Goal: Navigation & Orientation: Find specific page/section

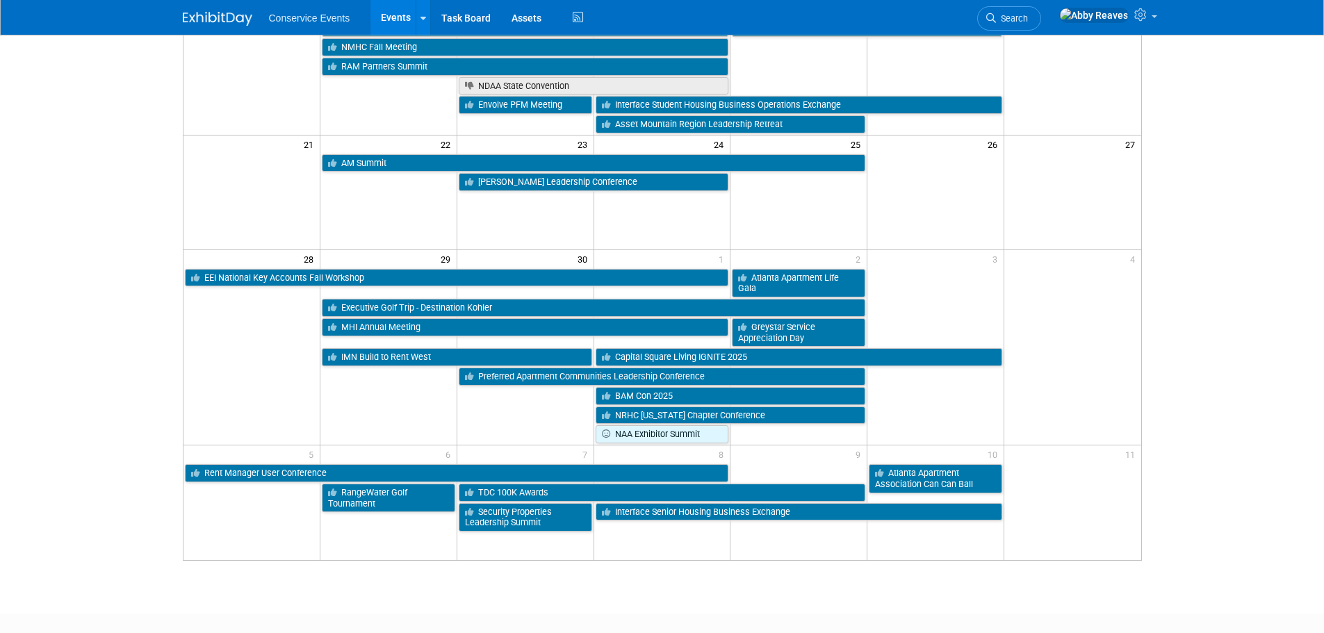
scroll to position [487, 0]
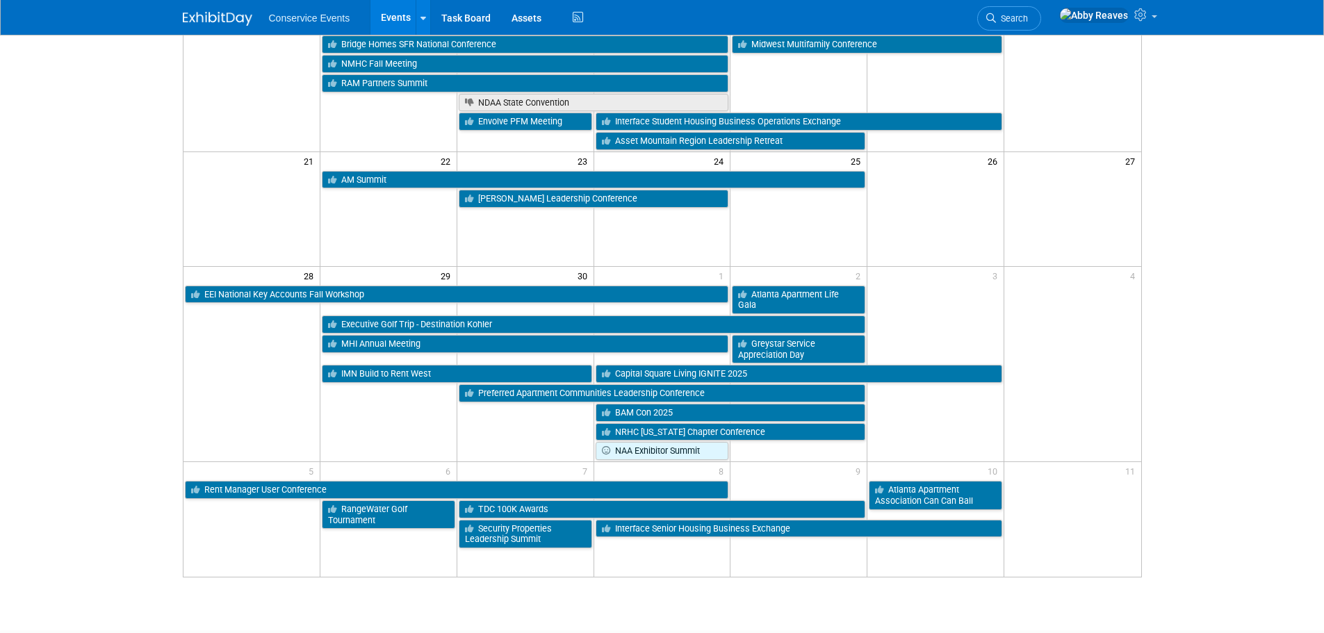
scroll to position [348, 0]
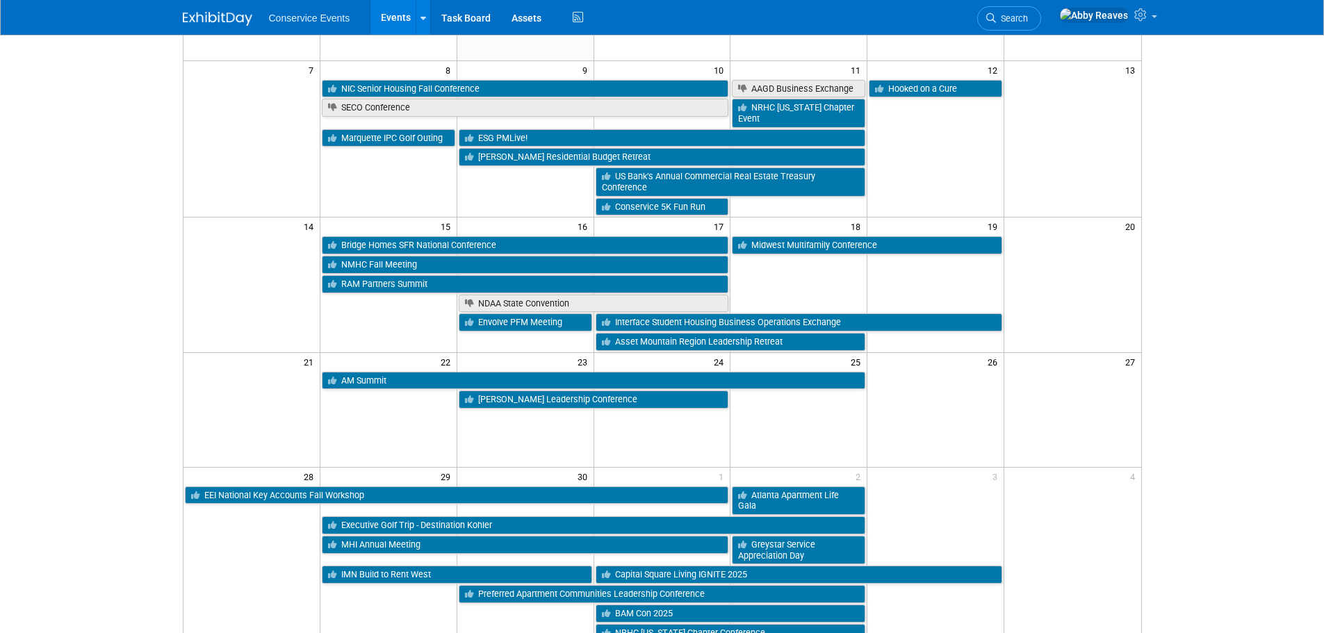
scroll to position [139, 0]
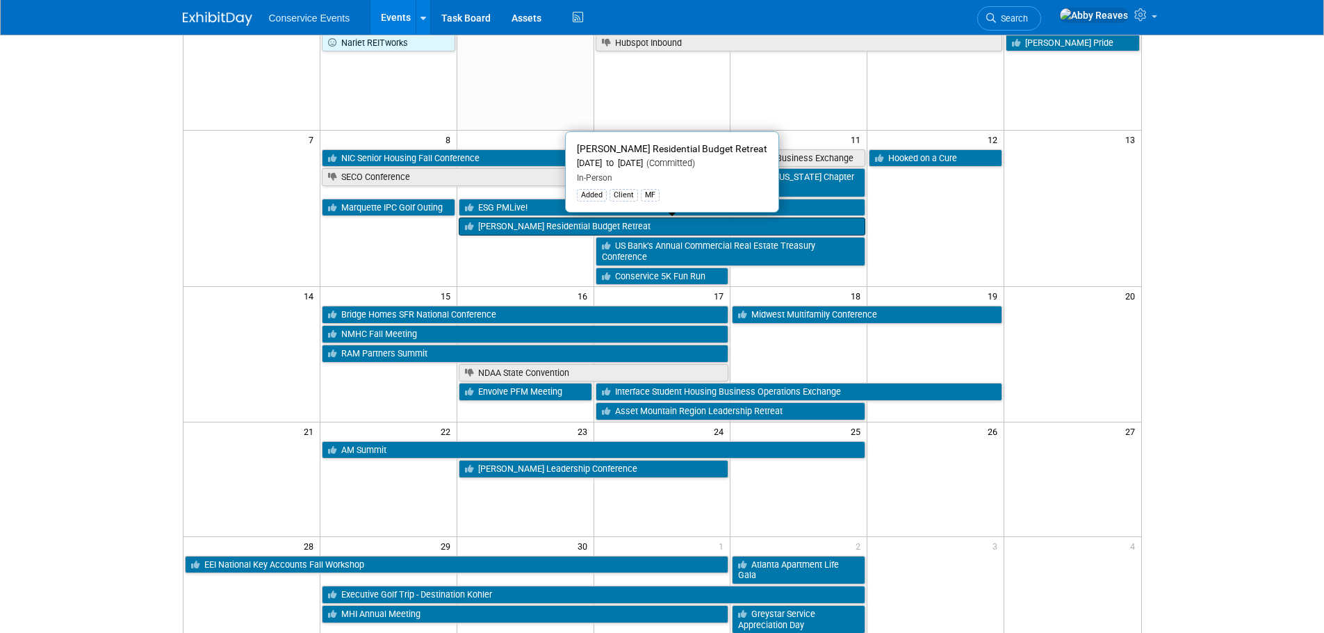
click at [581, 228] on link "[PERSON_NAME] Residential Budget Retreat" at bounding box center [662, 227] width 407 height 18
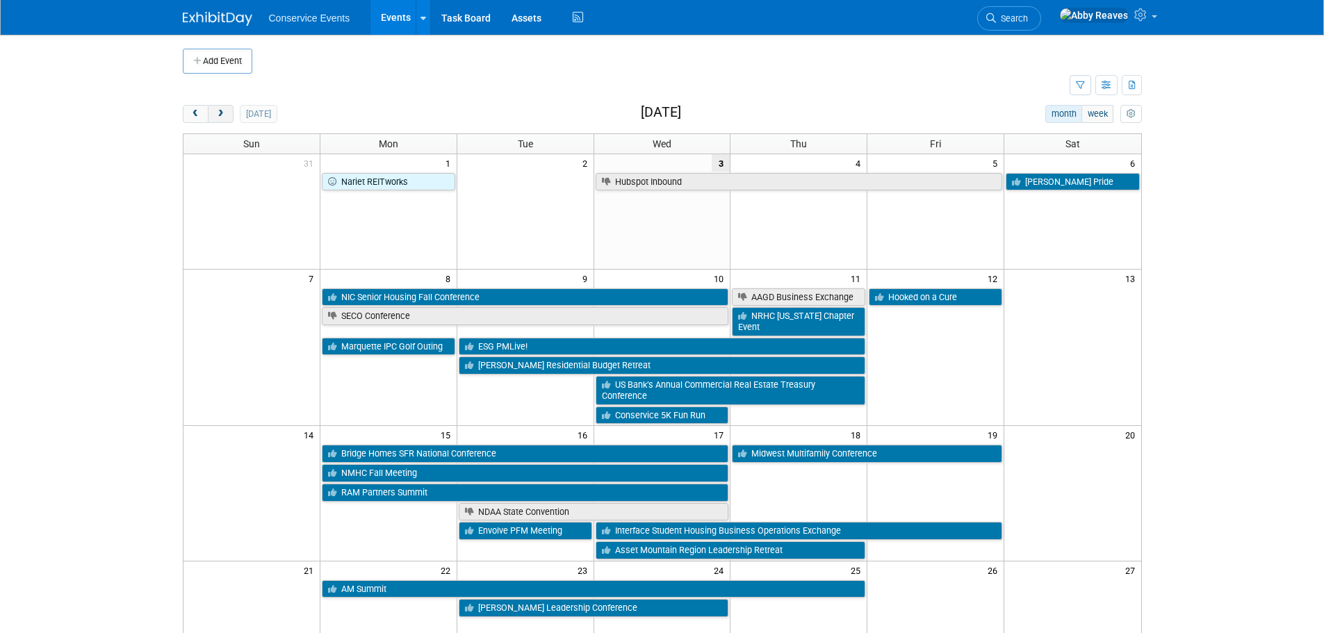
click at [212, 107] on button "next" at bounding box center [221, 114] width 26 height 18
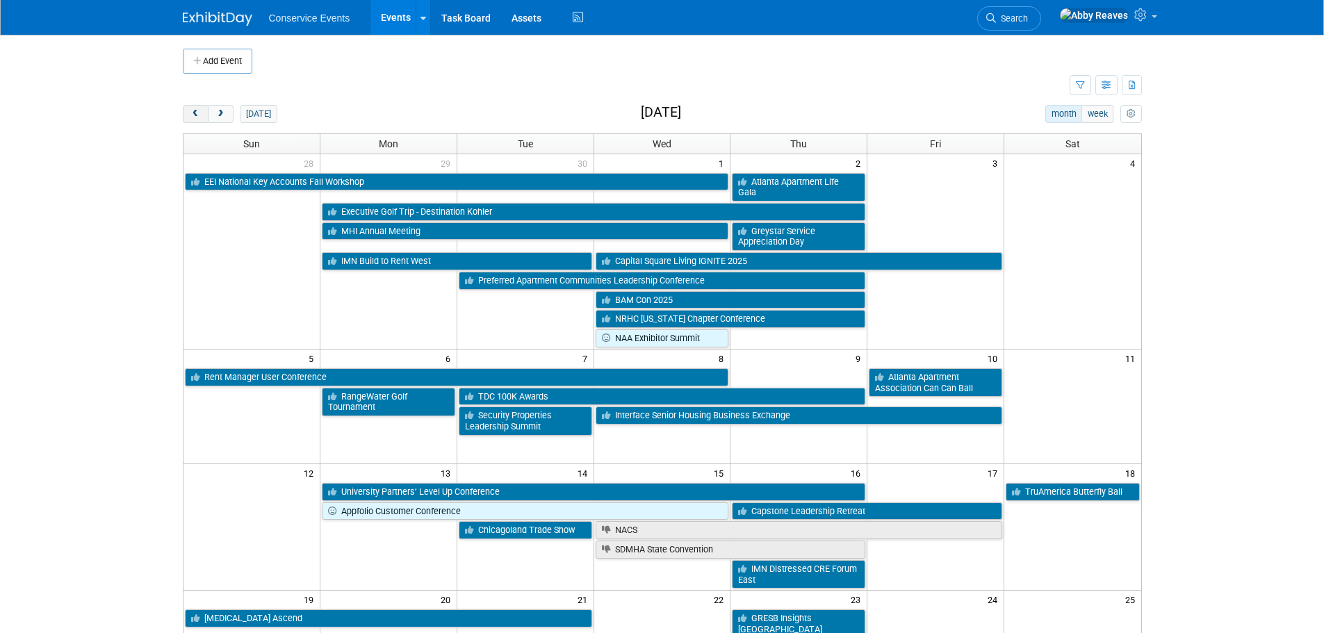
click at [196, 121] on button "prev" at bounding box center [196, 114] width 26 height 18
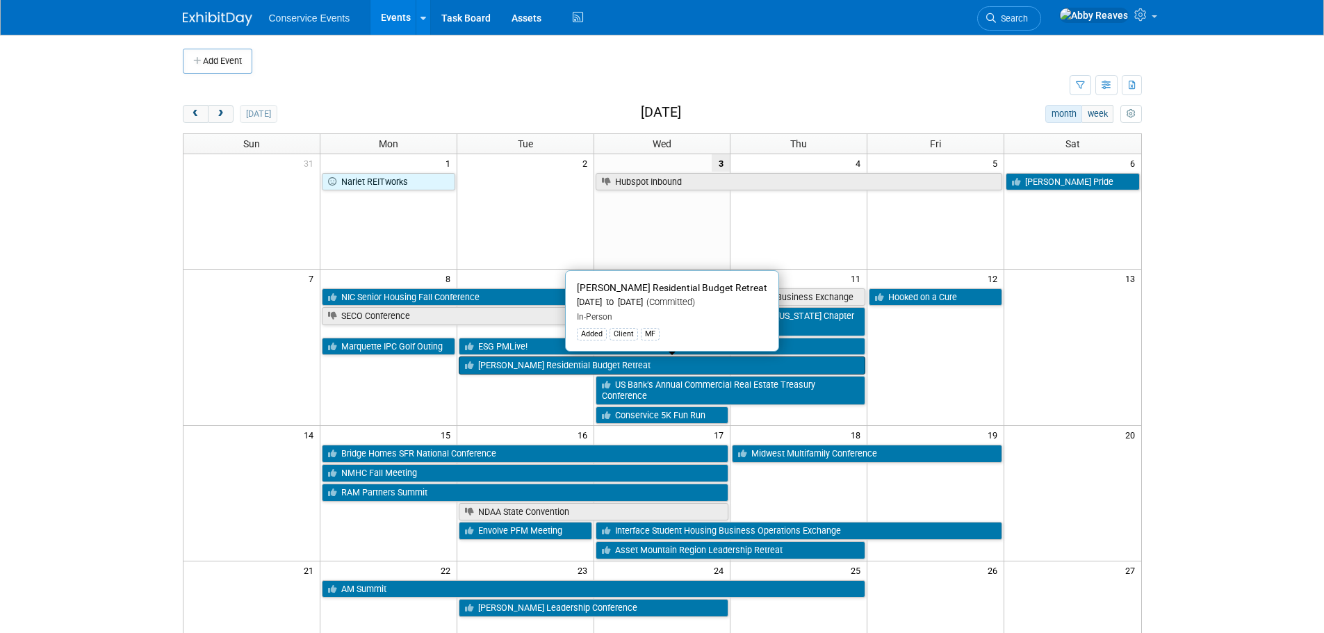
click at [482, 365] on link "[PERSON_NAME] Residential Budget Retreat" at bounding box center [662, 366] width 407 height 18
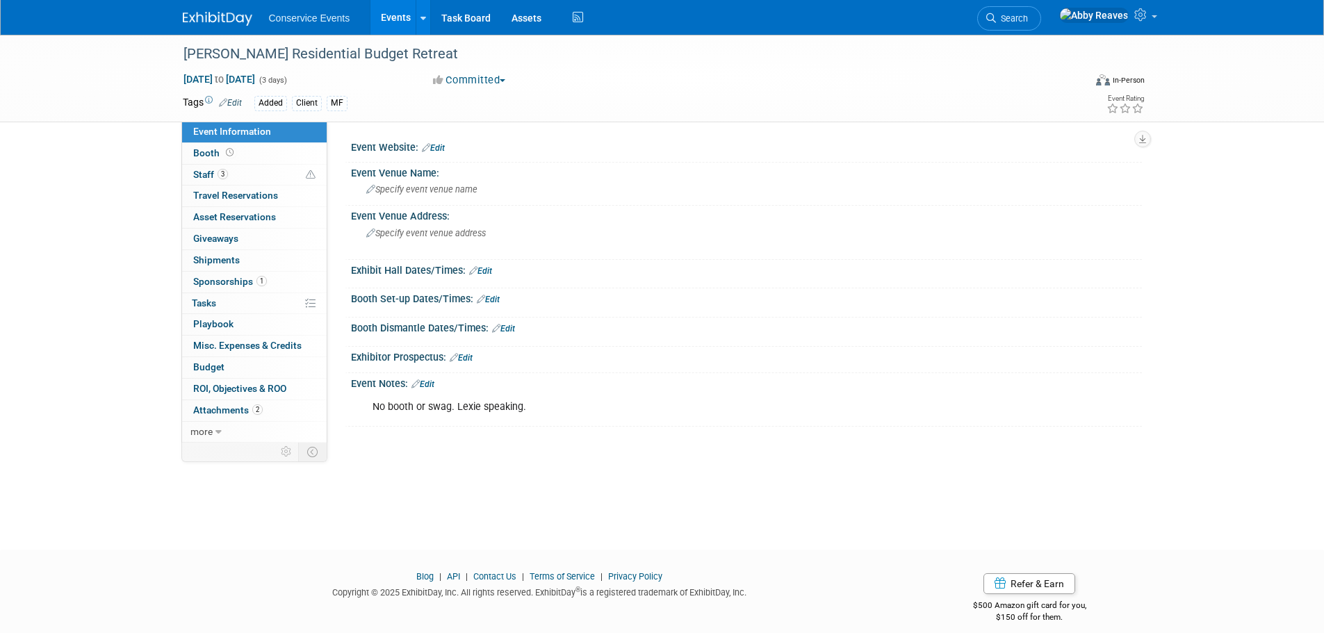
click at [390, 27] on link "Events" at bounding box center [396, 17] width 51 height 35
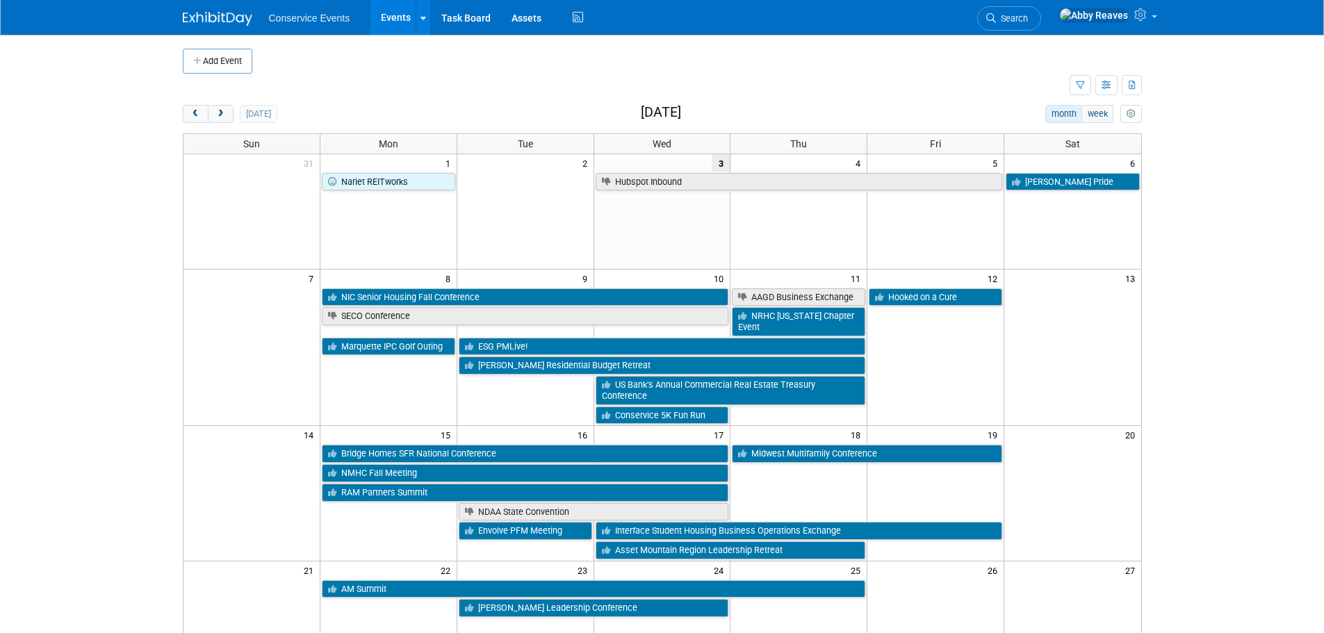
click at [453, 79] on td at bounding box center [626, 86] width 887 height 24
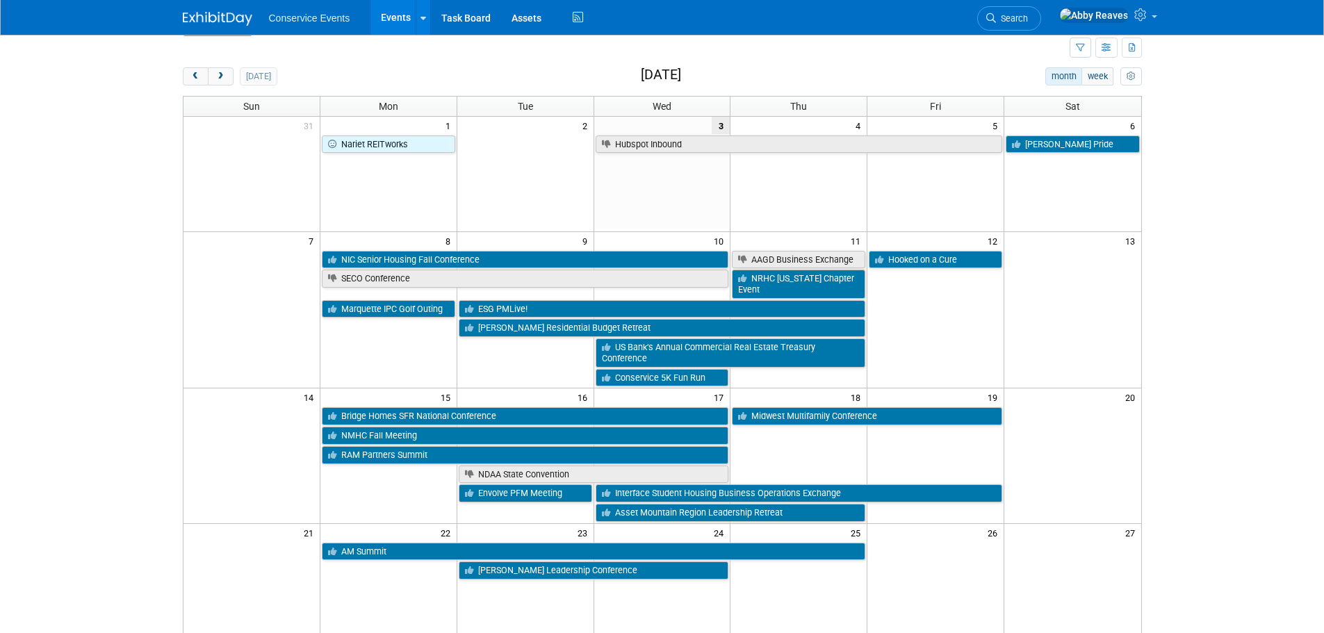
scroll to position [70, 0]
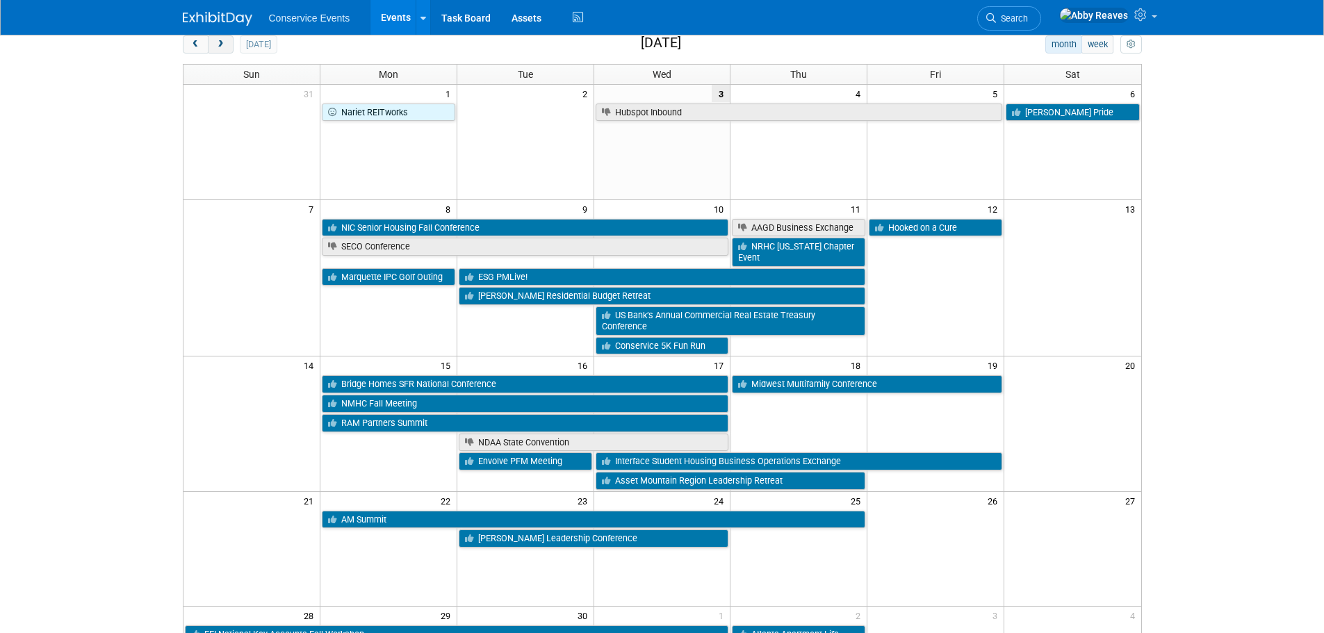
click at [214, 43] on button "next" at bounding box center [221, 44] width 26 height 18
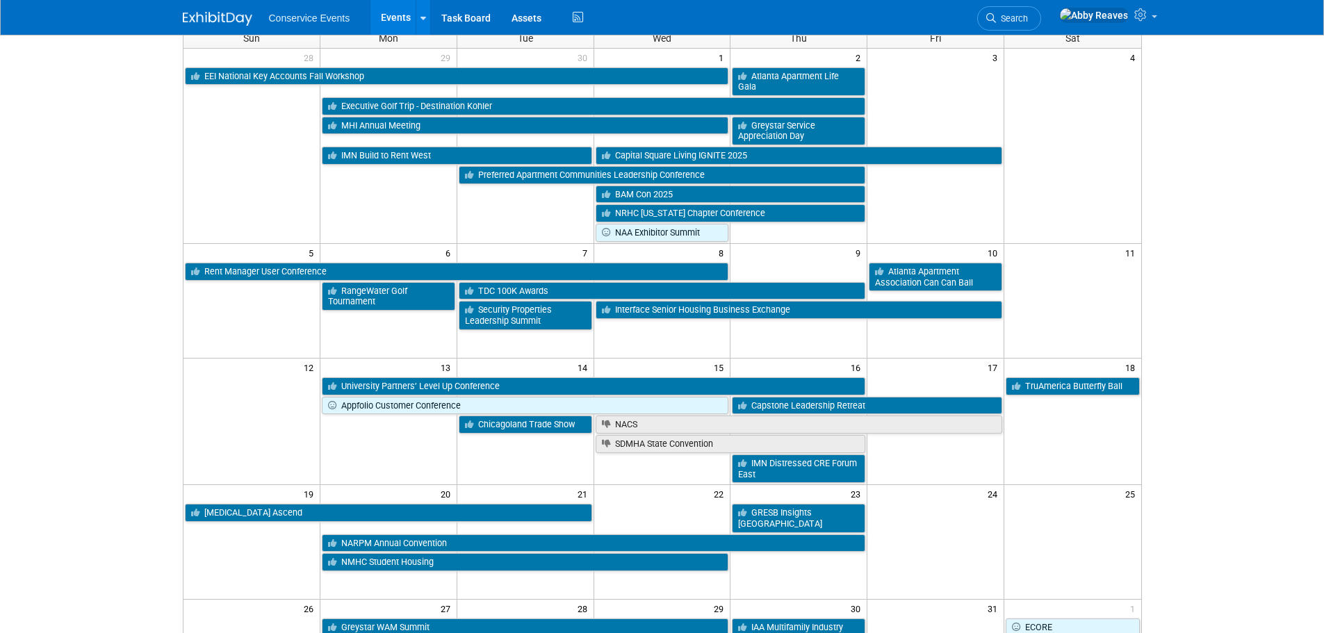
scroll to position [139, 0]
